Goal: Information Seeking & Learning: Learn about a topic

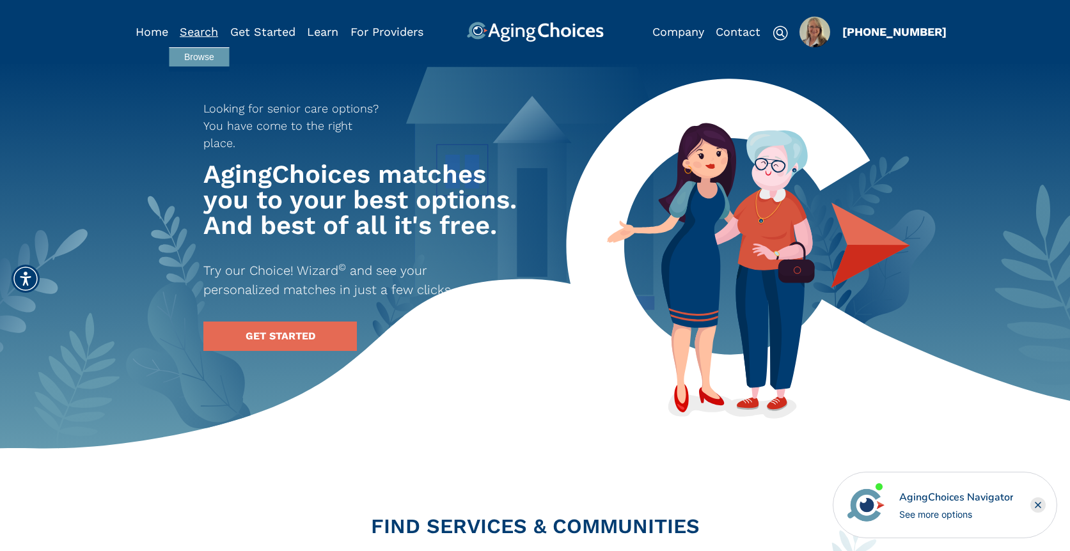
click at [197, 32] on link "Search" at bounding box center [199, 31] width 38 height 13
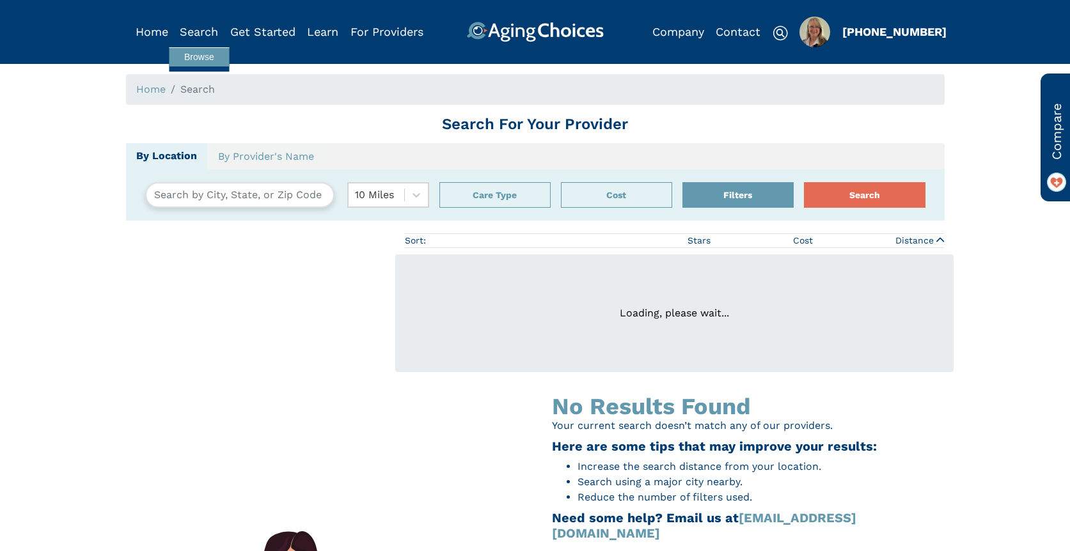
type input "Harrisonburg, Virginia, USA 22802"
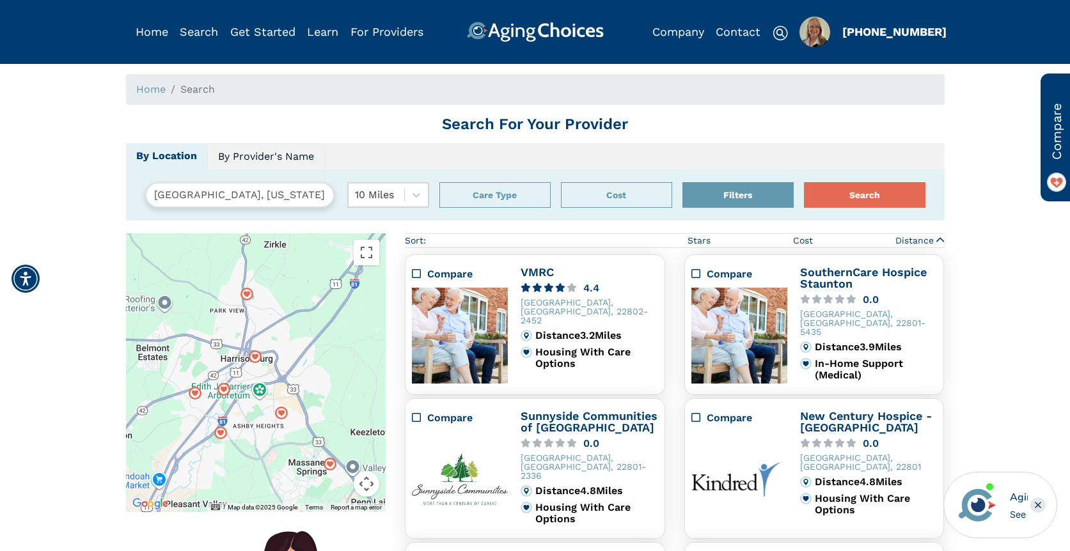
click at [265, 152] on link "By Provider's Name" at bounding box center [266, 156] width 118 height 27
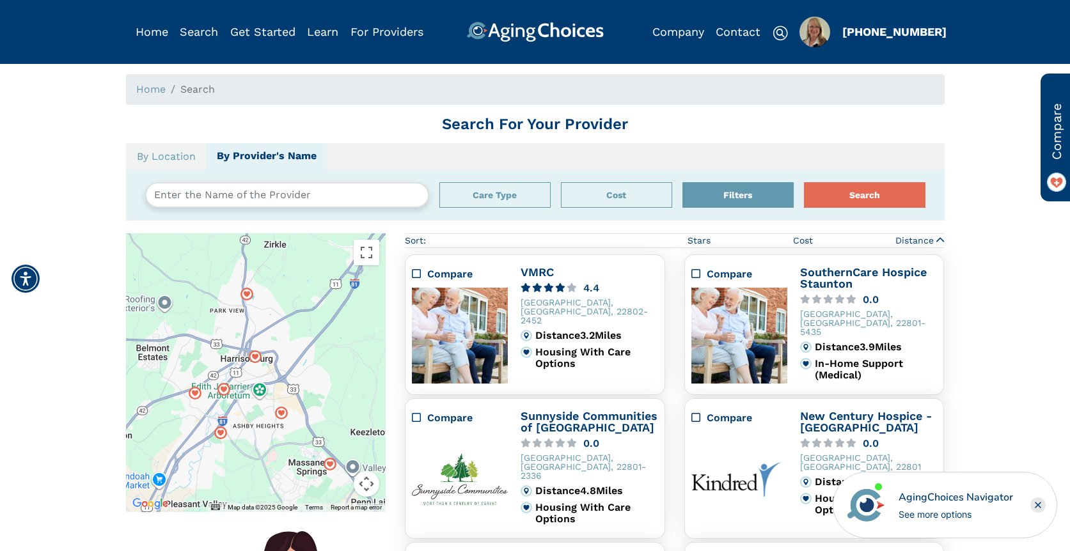
click at [245, 195] on input "text" at bounding box center [287, 195] width 284 height 26
click at [804, 182] on button "Search" at bounding box center [865, 195] width 122 height 26
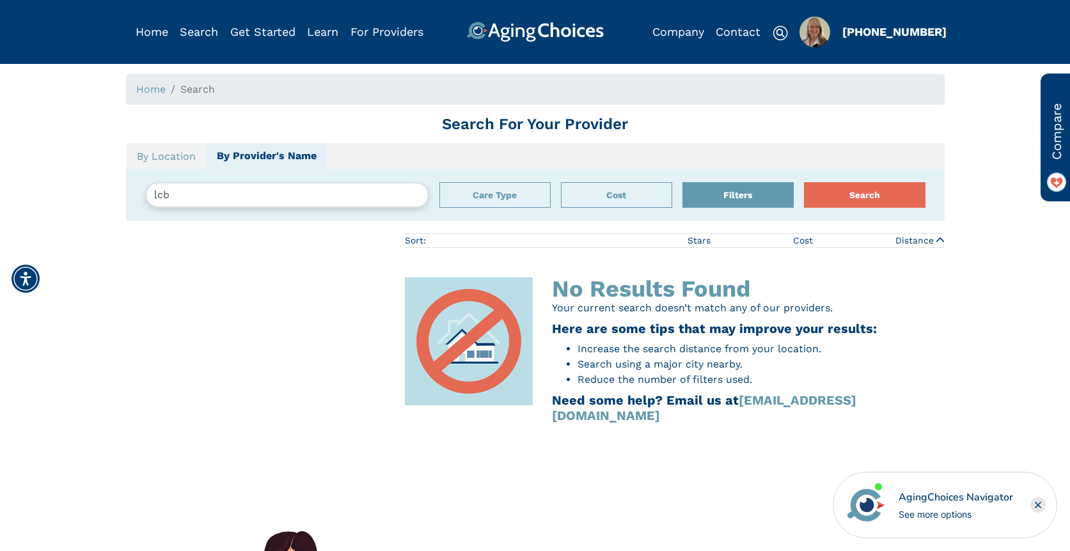
click at [176, 192] on input "lcb" at bounding box center [287, 195] width 284 height 26
click at [804, 182] on button "Search" at bounding box center [865, 195] width 122 height 26
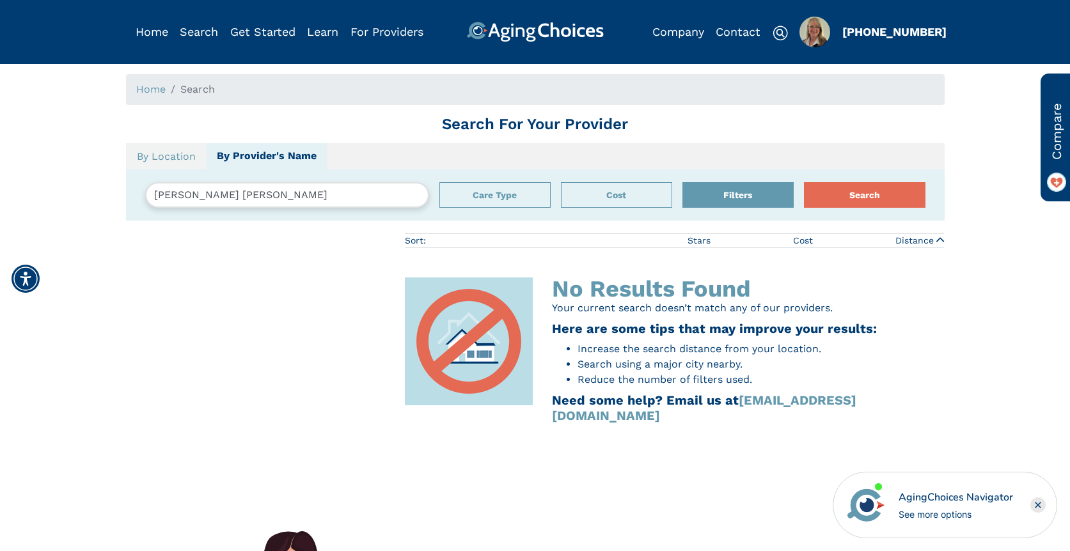
click at [182, 195] on input "selleck wood" at bounding box center [287, 195] width 284 height 26
paste input "The Residence at Ferry Park - AC"
type input "The Residence at Ferry Park"
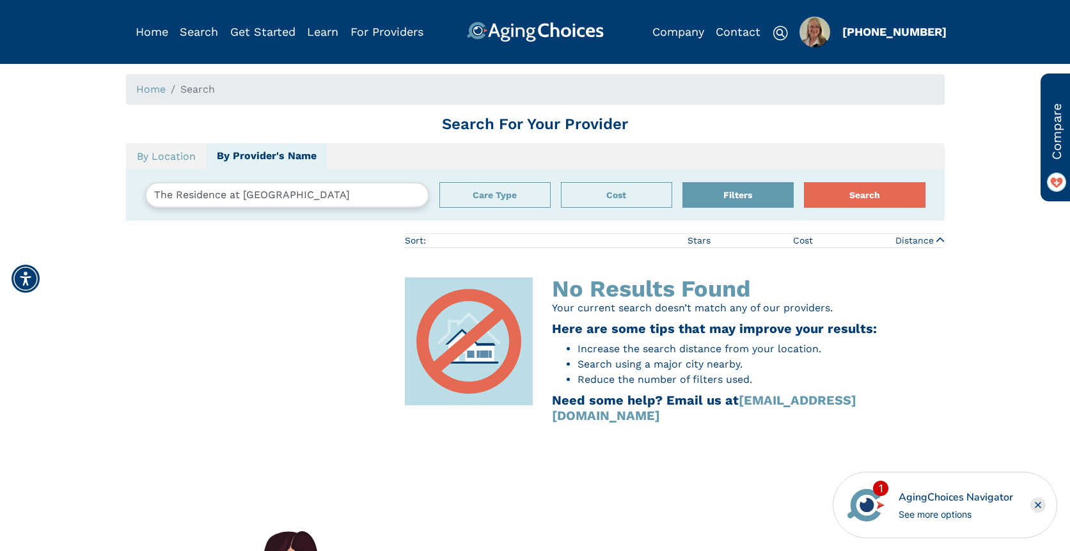
click at [804, 182] on button "Search" at bounding box center [865, 195] width 122 height 26
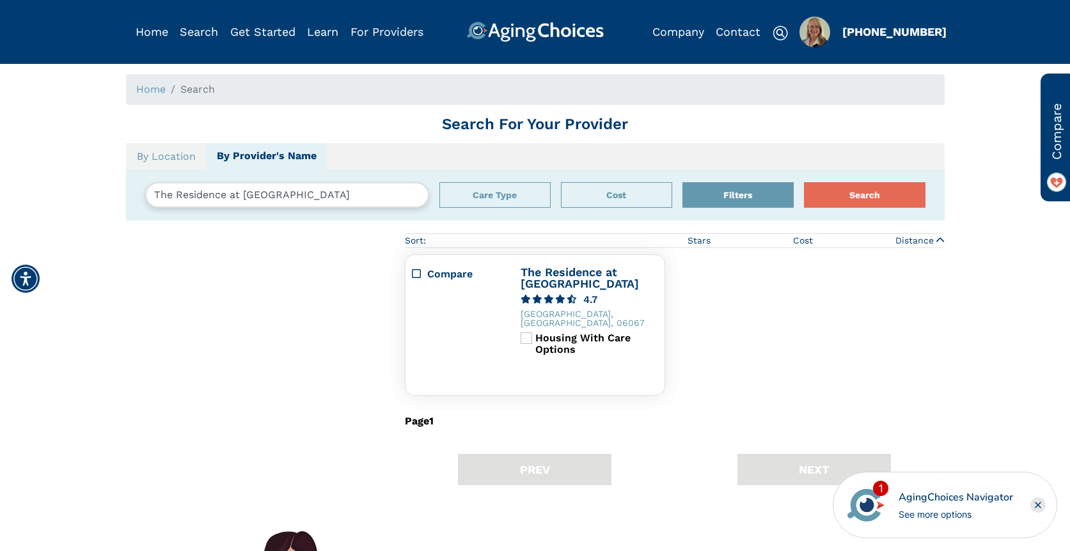
scroll to position [233, 0]
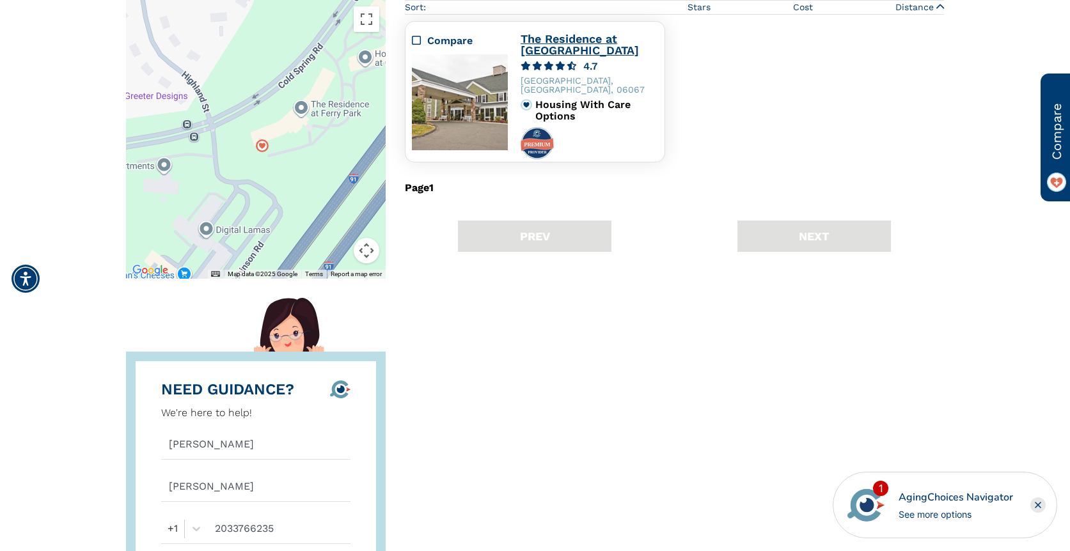
click at [578, 43] on link "The Residence at Ferry Park" at bounding box center [580, 44] width 118 height 25
